Goal: Transaction & Acquisition: Purchase product/service

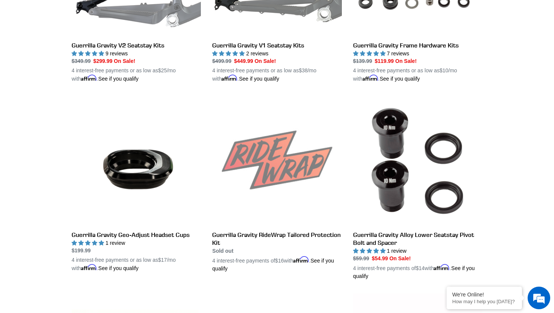
scroll to position [509, 0]
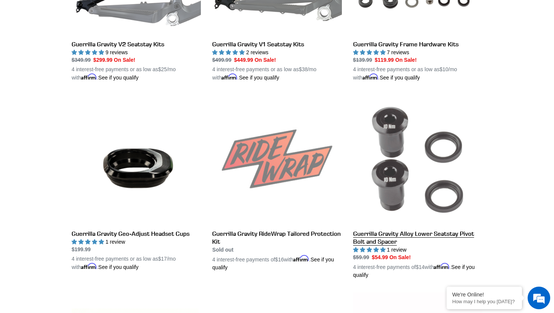
click at [369, 234] on link "Guerrilla Gravity Alloy Lower Seatstay Pivot Bolt and Spacer" at bounding box center [417, 187] width 129 height 184
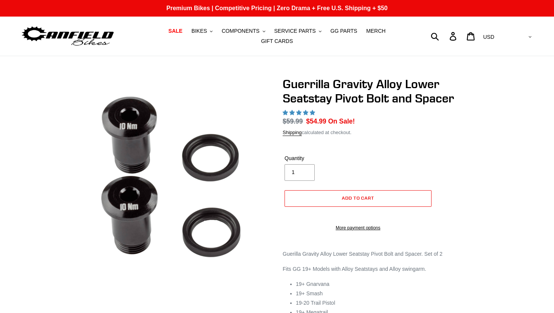
select select "highest-rating"
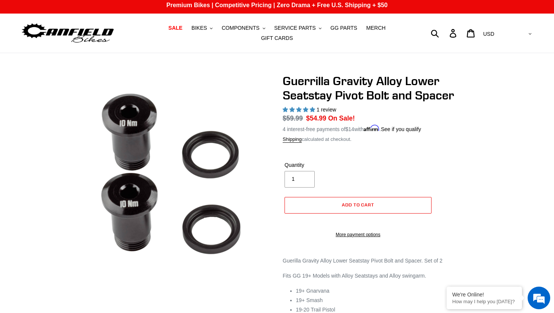
scroll to position [2, 0]
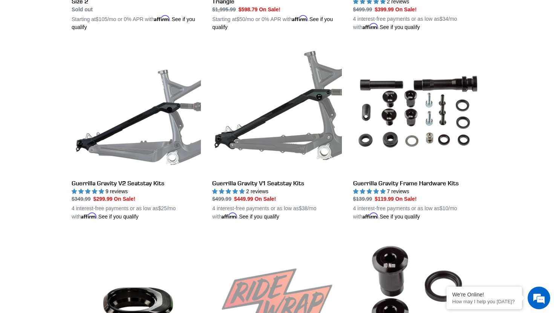
scroll to position [373, 0]
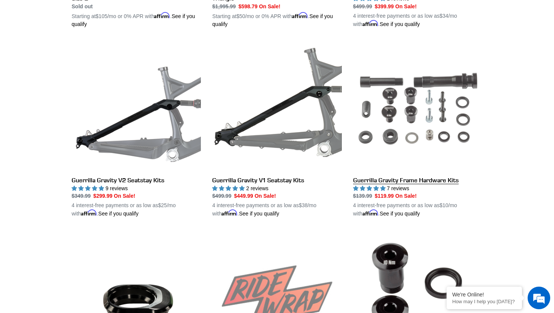
click at [394, 177] on link "Guerrilla Gravity Frame Hardware Kits" at bounding box center [417, 129] width 129 height 176
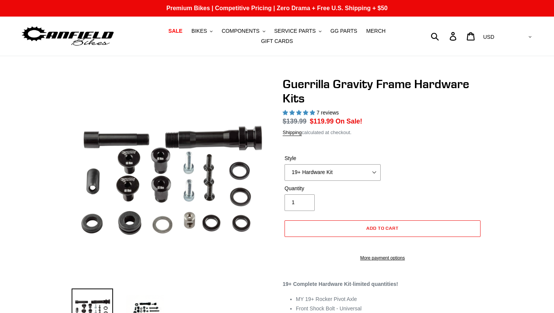
select select "highest-rating"
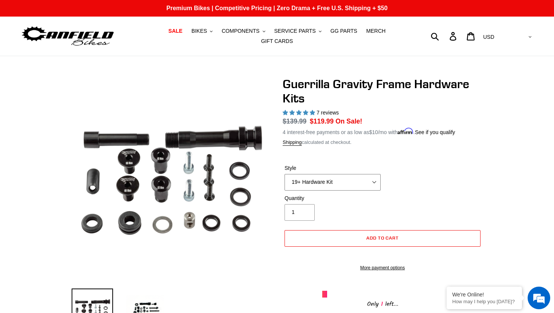
click at [345, 185] on select "19+ Hardware Kit 21+ V2 Trail Pistol Complete Hardware Kit" at bounding box center [332, 182] width 96 height 17
select select "21+ V2 Trail Pistol Complete Hardware Kit"
